Goal: Task Accomplishment & Management: Use online tool/utility

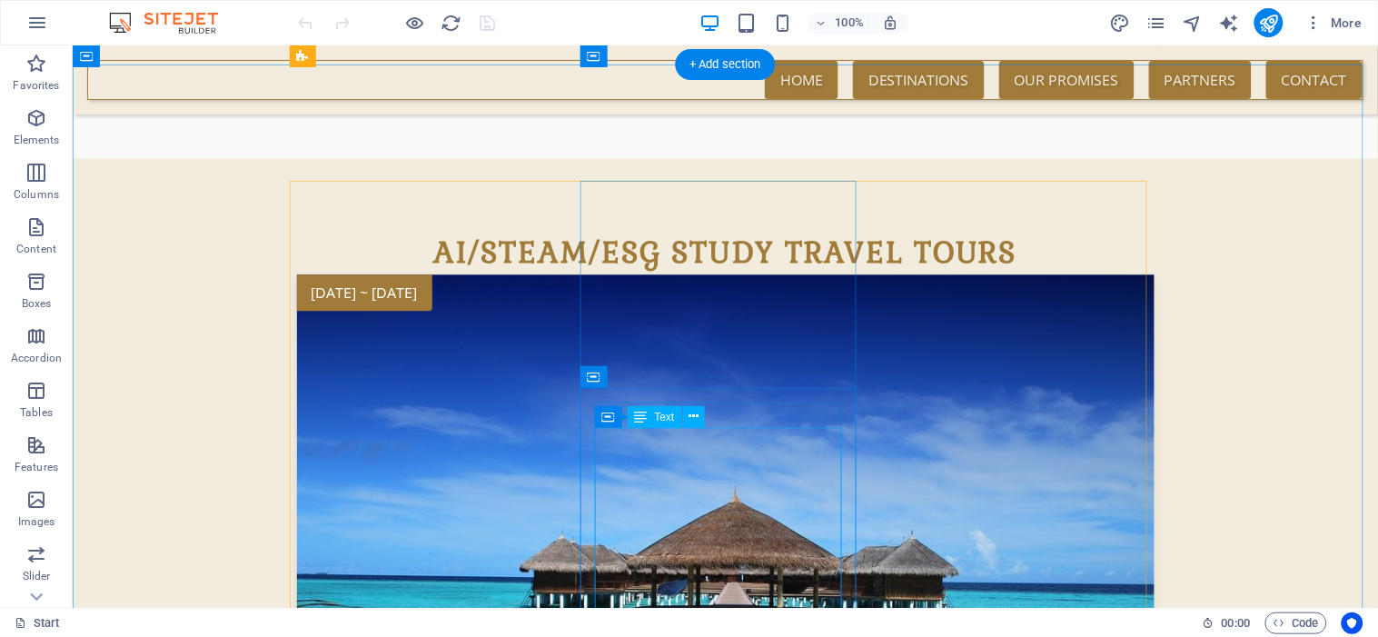
scroll to position [785, 0]
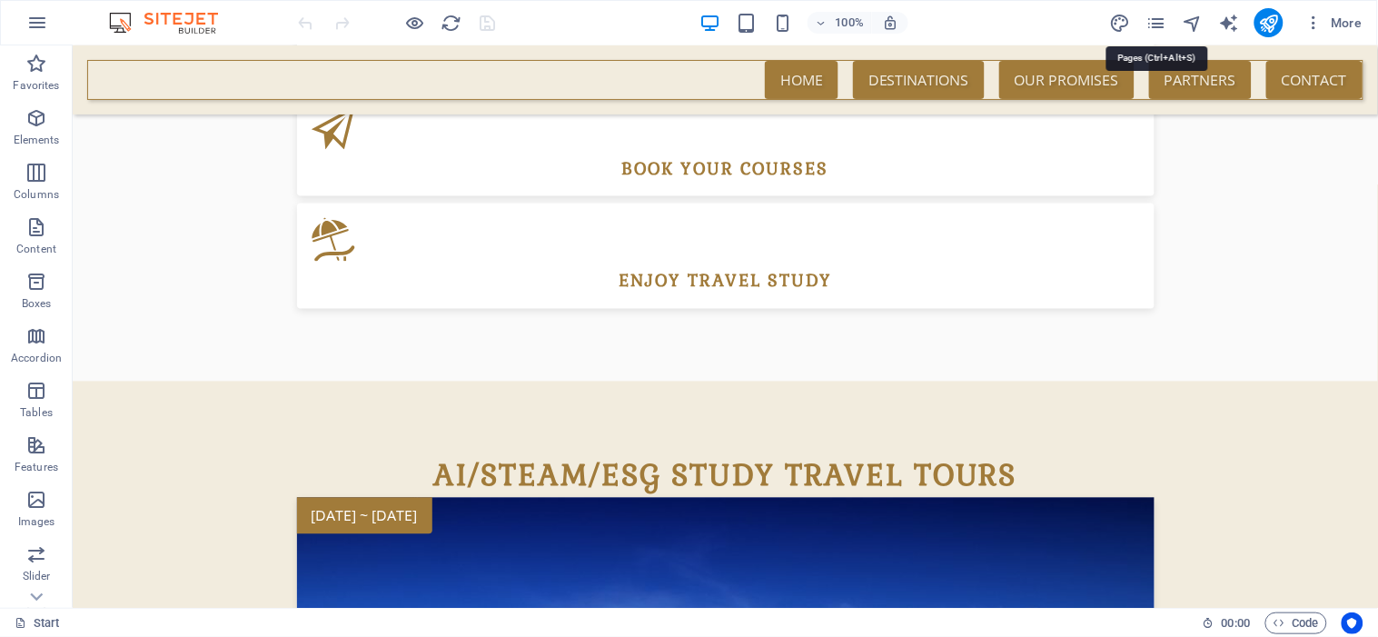
click at [1154, 21] on icon "pages" at bounding box center [1155, 23] width 21 height 21
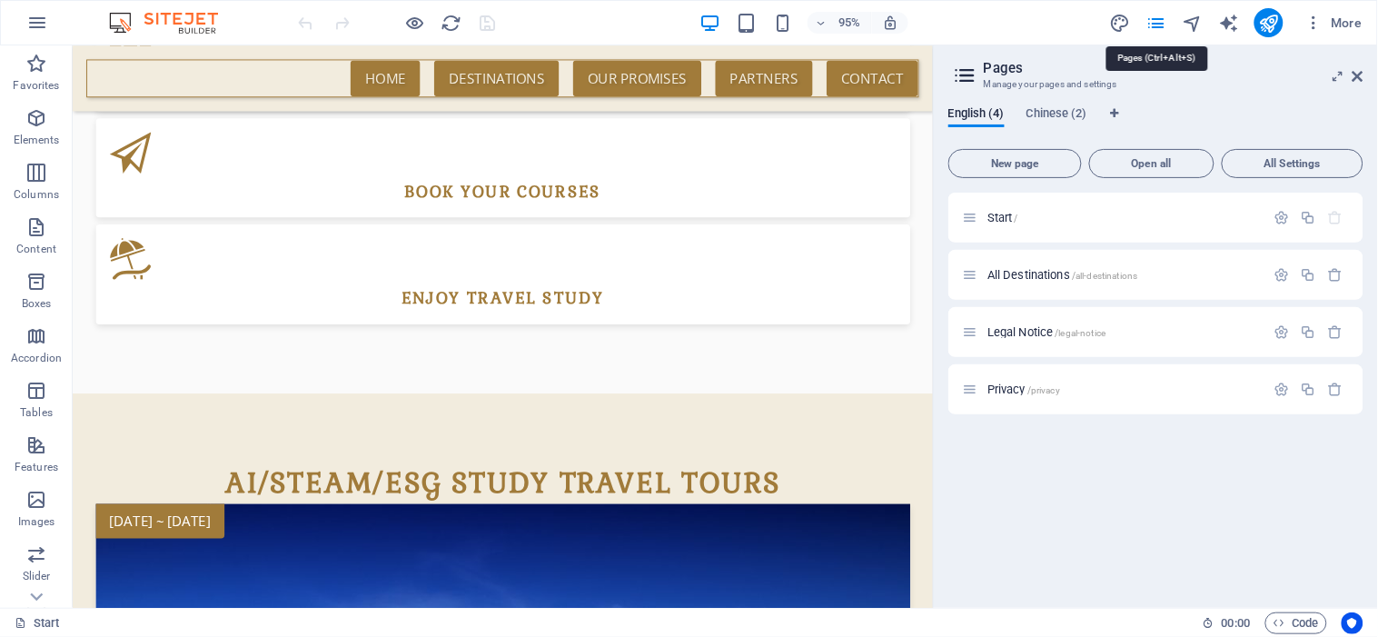
scroll to position [815, 0]
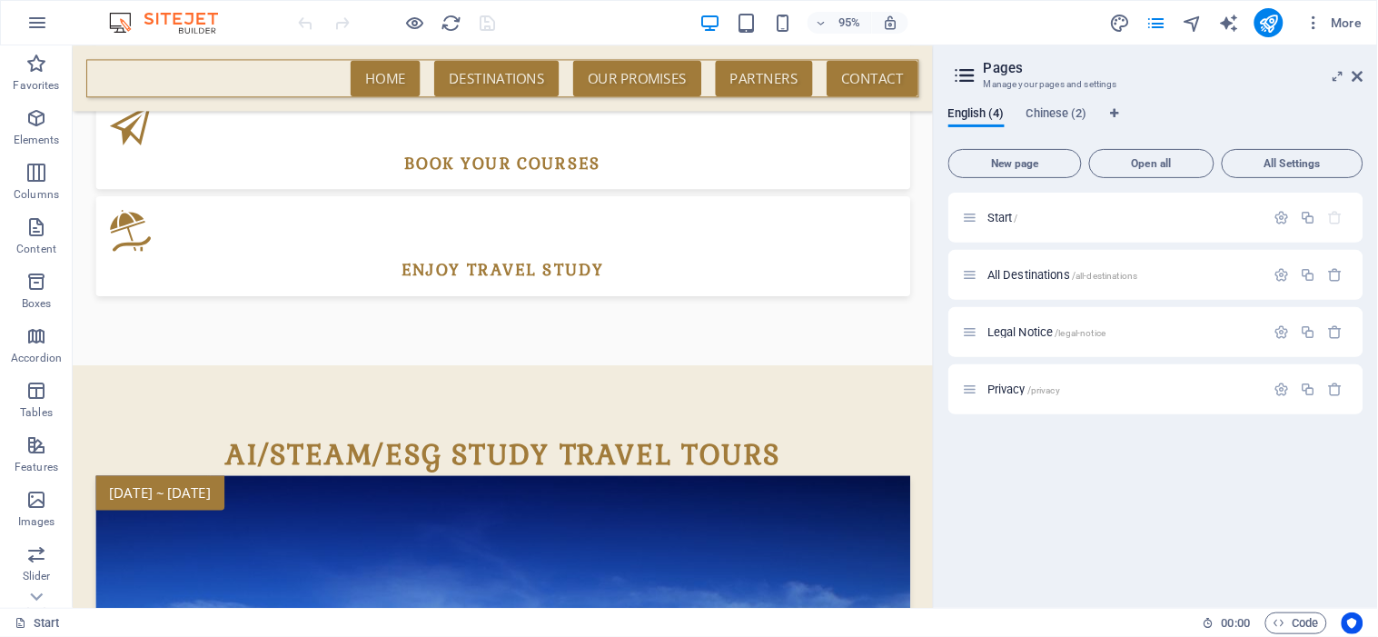
click at [1078, 120] on span "Chinese (2)" at bounding box center [1056, 115] width 61 height 25
click at [1037, 222] on p "Start /" at bounding box center [1123, 218] width 272 height 12
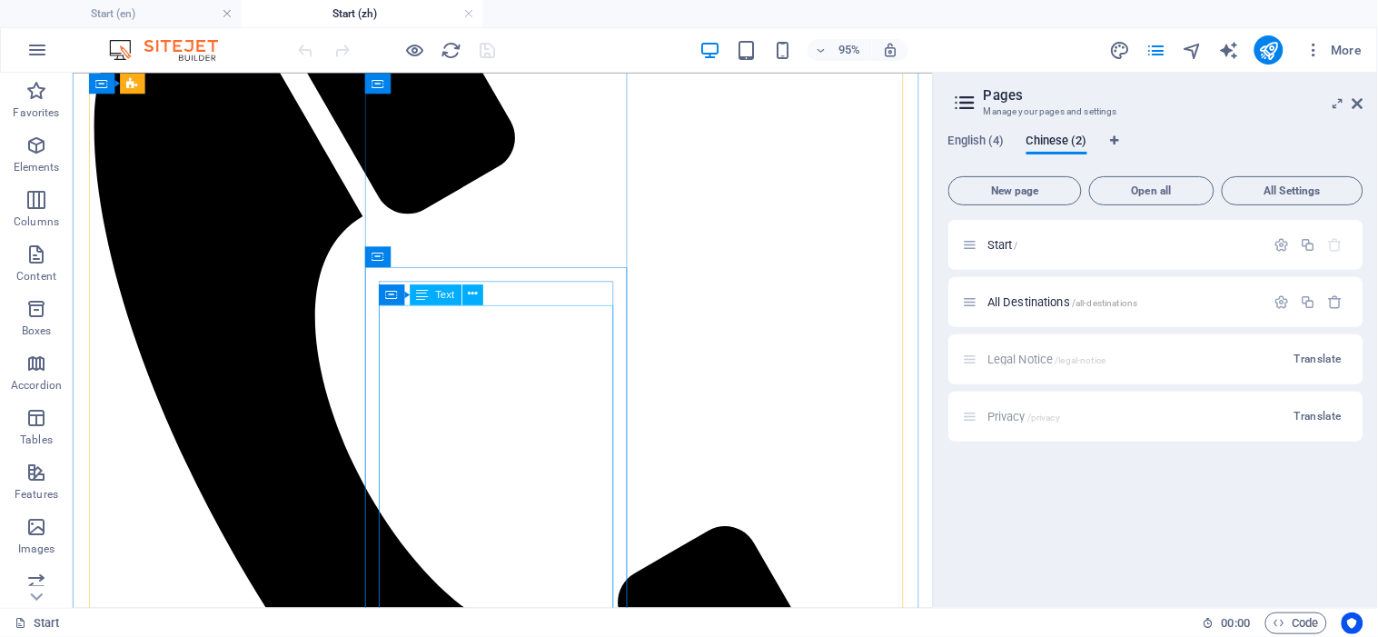
scroll to position [1087, 0]
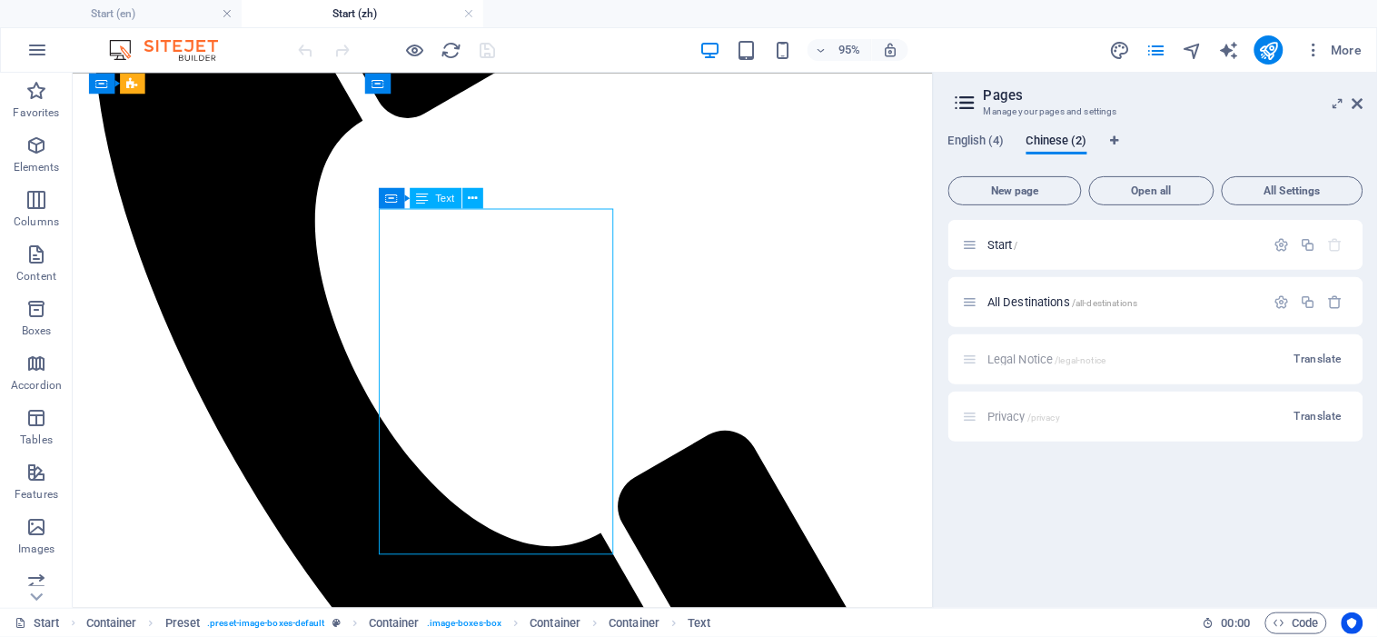
drag, startPoint x: 144, startPoint y: 477, endPoint x: 493, endPoint y: 324, distance: 380.7
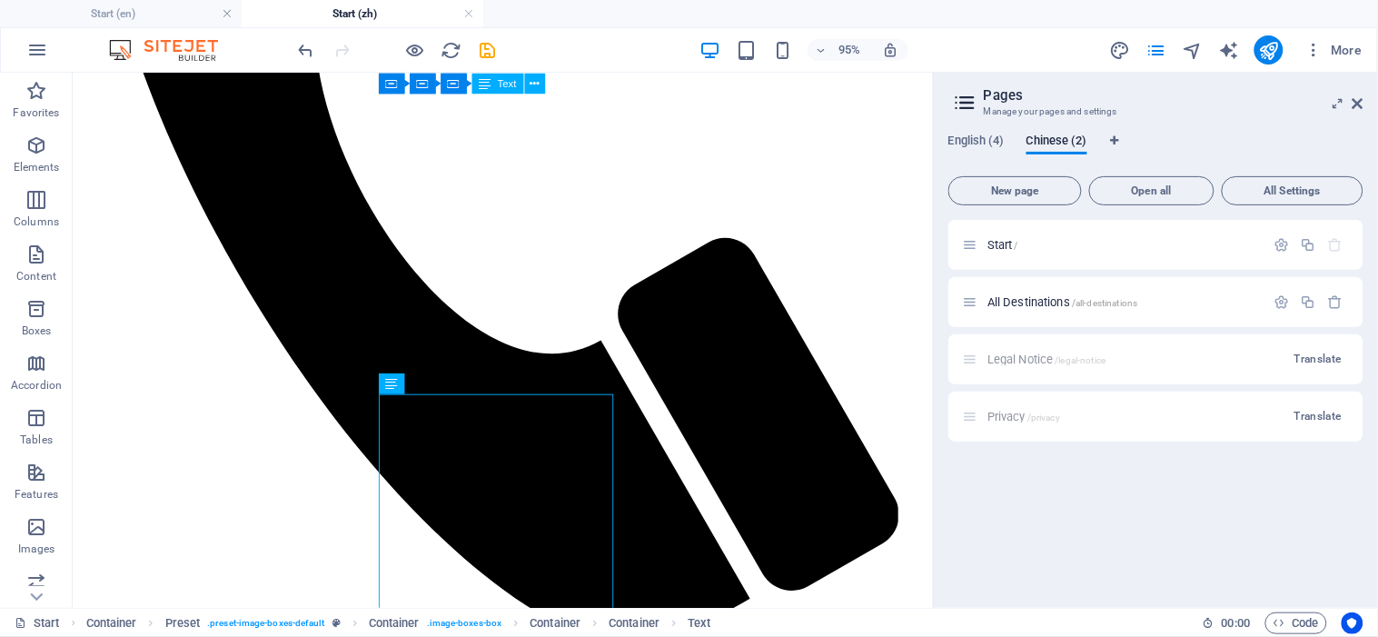
scroll to position [1391, 0]
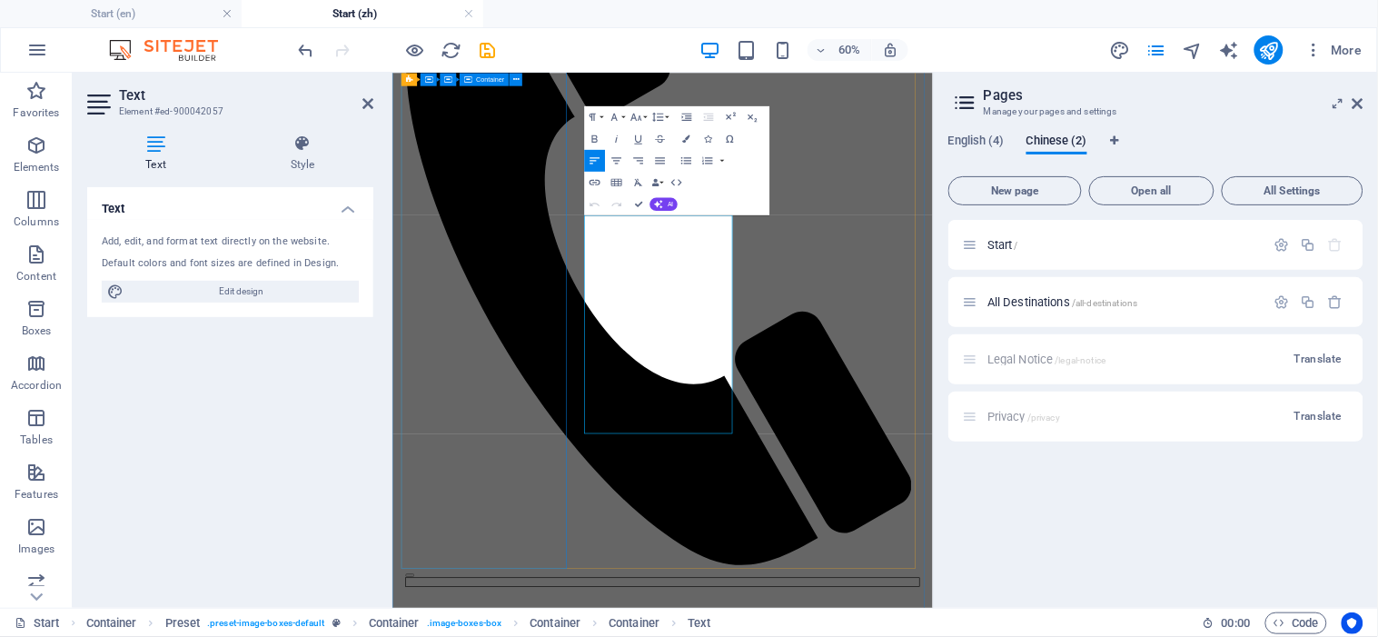
scroll to position [1719, 0]
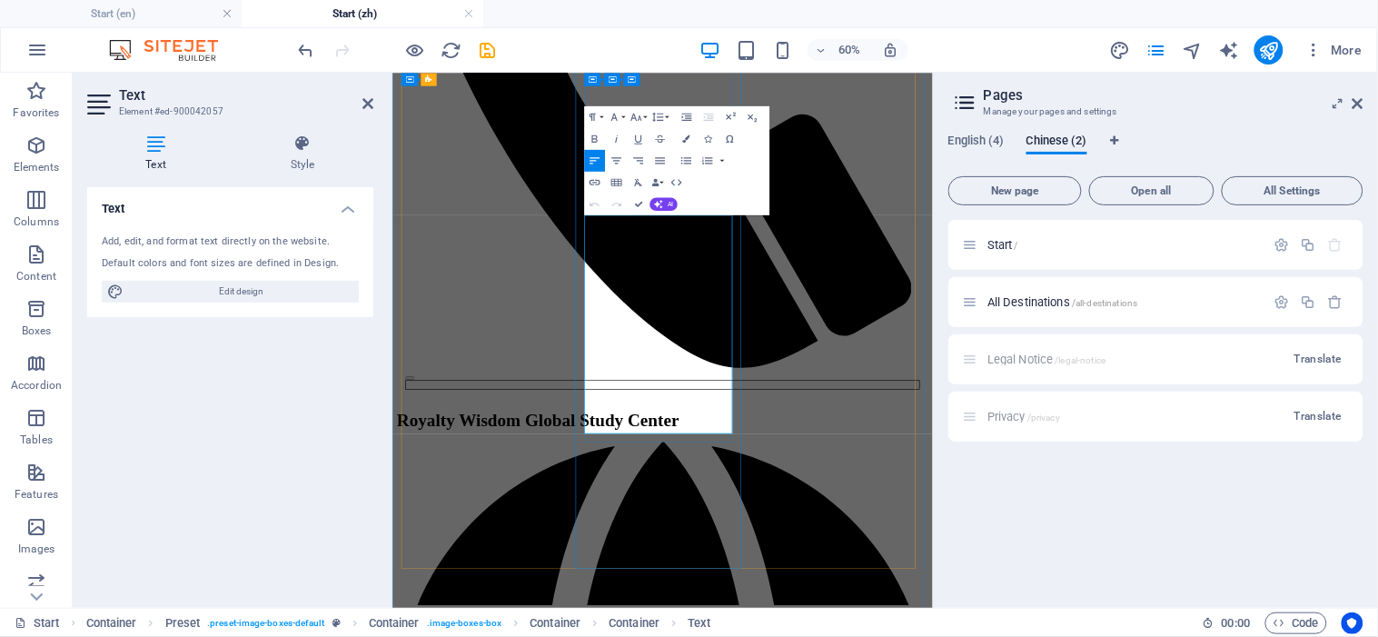
click at [366, 96] on icon at bounding box center [367, 103] width 11 height 15
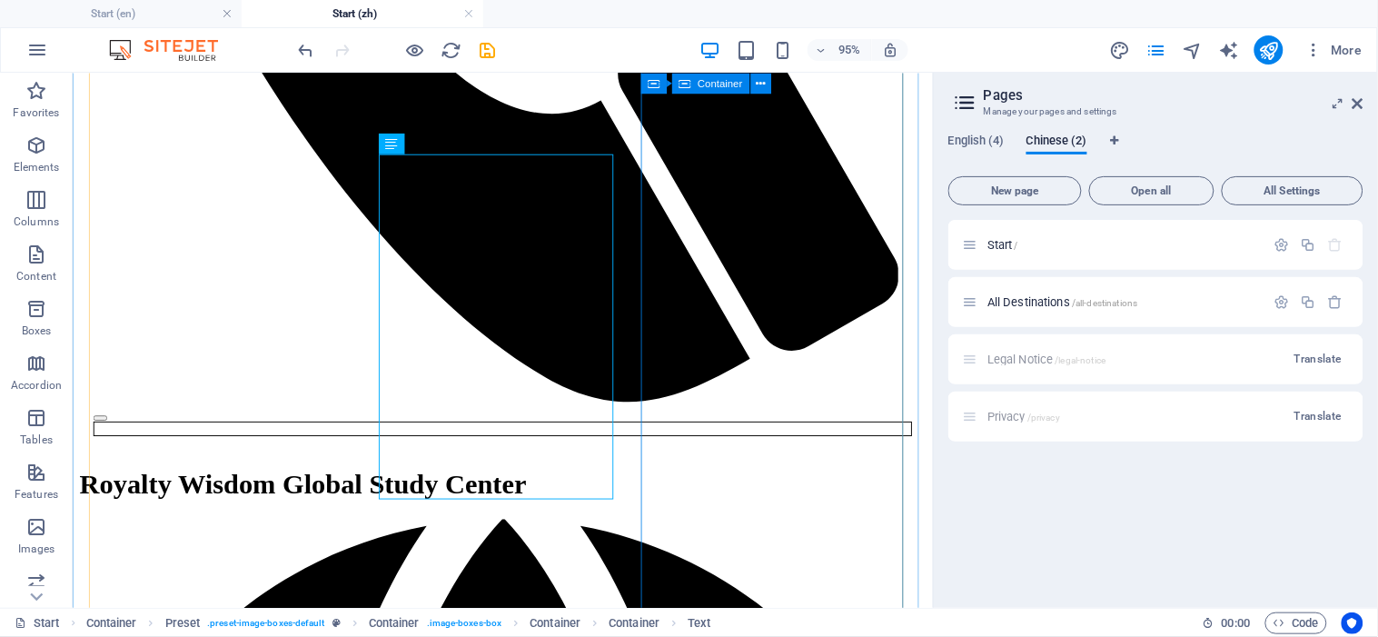
scroll to position [1693, 0]
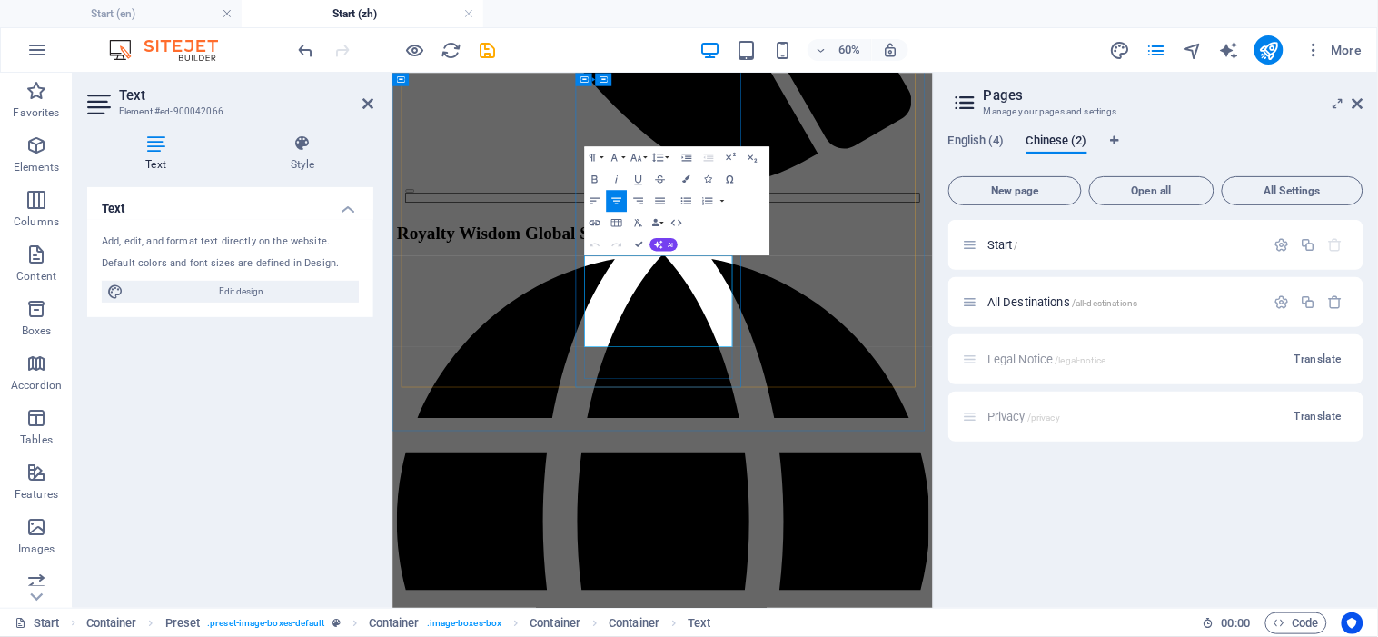
click at [993, 502] on div "Start / All Destinations /all-destinations Legal Notice /legal-notice Translate…" at bounding box center [1155, 406] width 415 height 373
drag, startPoint x: 372, startPoint y: 106, endPoint x: 315, endPoint y: 38, distance: 89.0
click at [372, 107] on icon at bounding box center [367, 103] width 11 height 15
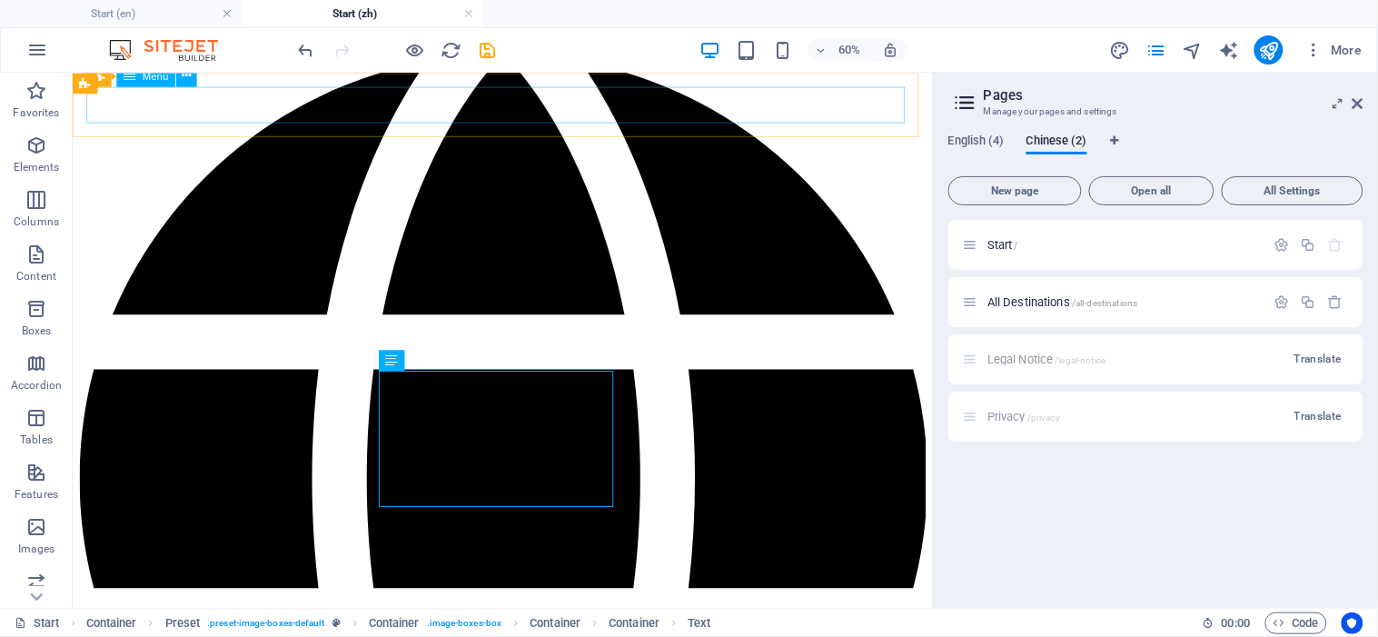
scroll to position [1693, 0]
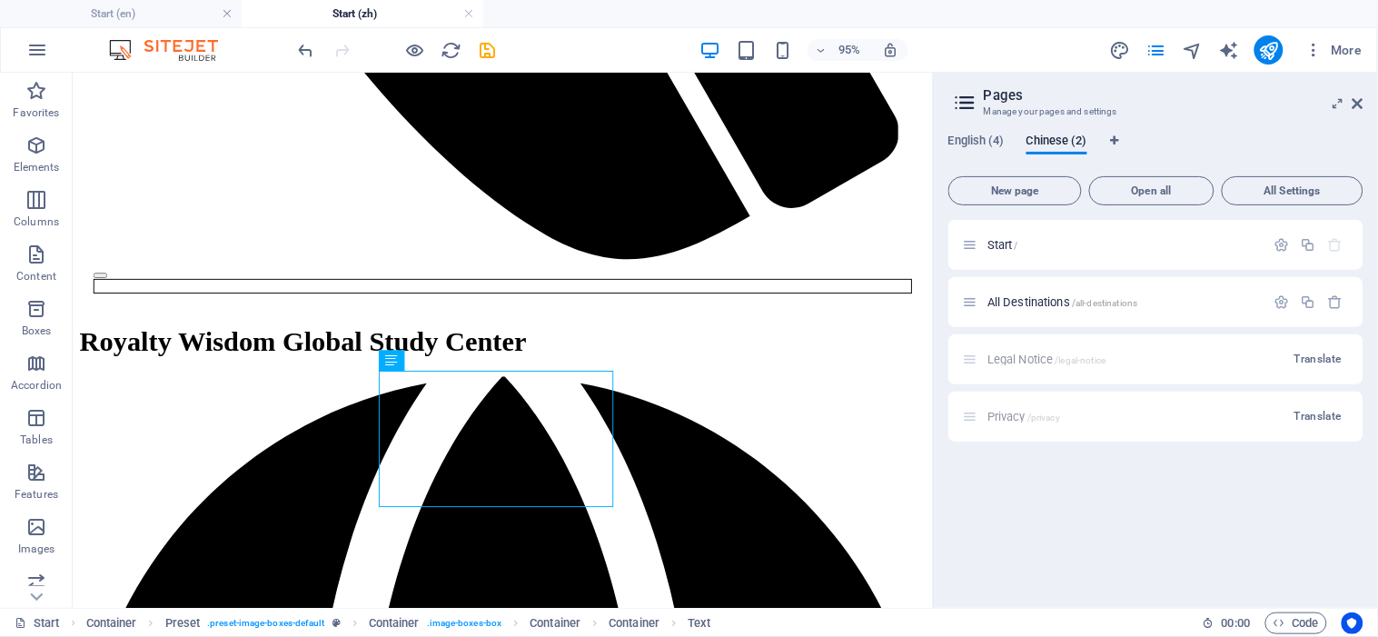
click at [1266, 60] on button "publish" at bounding box center [1268, 49] width 29 height 29
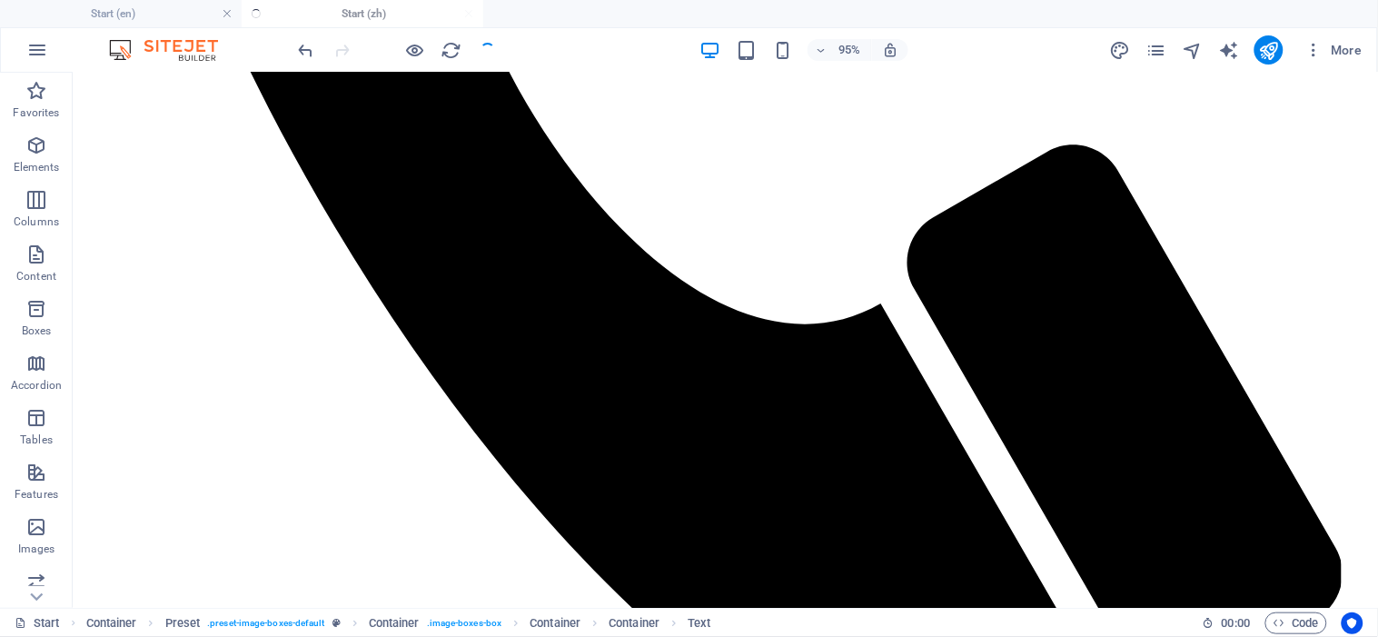
checkbox input "false"
